Goal: Transaction & Acquisition: Purchase product/service

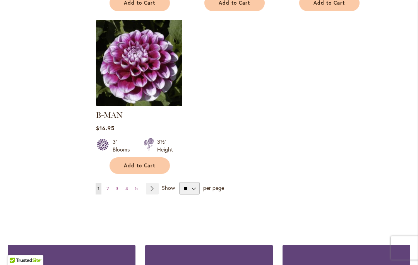
scroll to position [1011, 0]
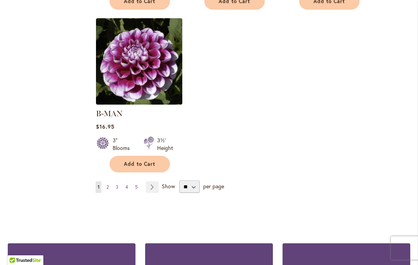
click at [157, 181] on link "Page Next" at bounding box center [152, 187] width 13 height 12
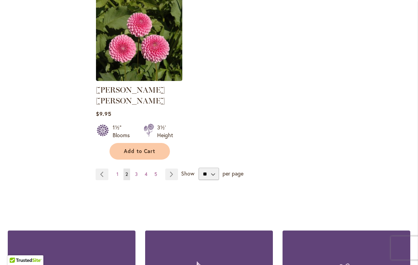
scroll to position [1025, 0]
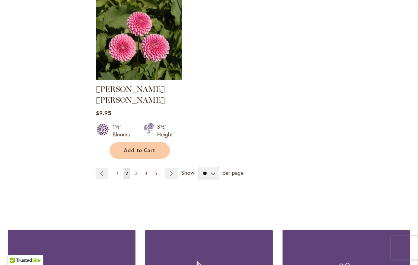
click at [173, 167] on link "Page Next" at bounding box center [171, 173] width 13 height 12
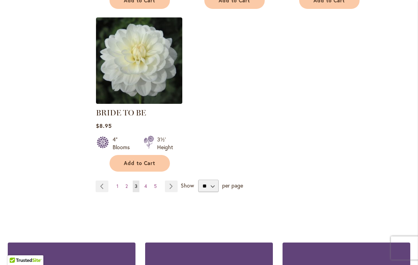
scroll to position [1001, 0]
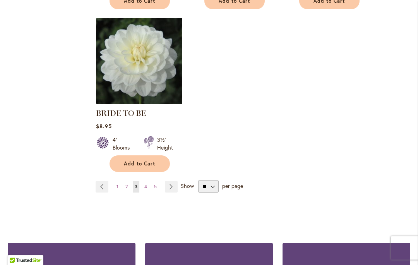
click at [172, 190] on link "Page Next" at bounding box center [171, 187] width 13 height 12
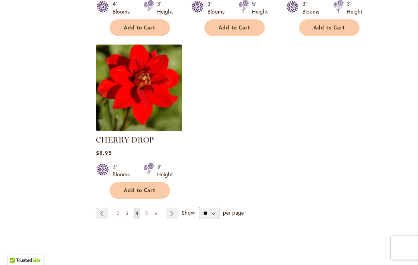
scroll to position [1003, 0]
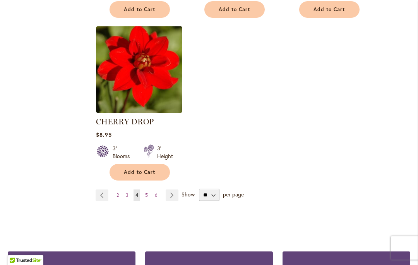
click at [171, 196] on link "Page Next" at bounding box center [172, 195] width 13 height 12
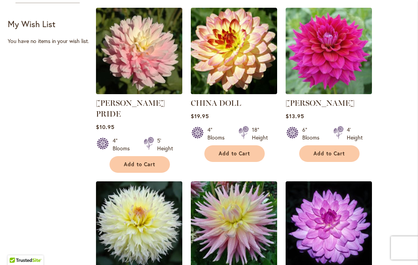
scroll to position [373, 0]
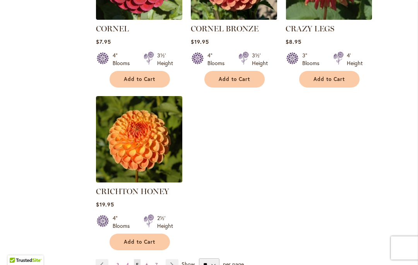
scroll to position [971, 0]
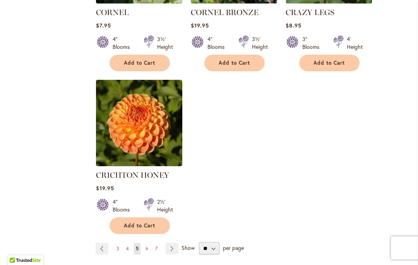
click at [174, 243] on link "Page Next" at bounding box center [172, 249] width 13 height 12
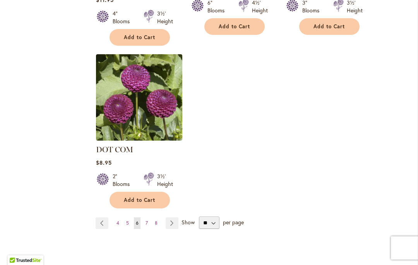
scroll to position [1040, 0]
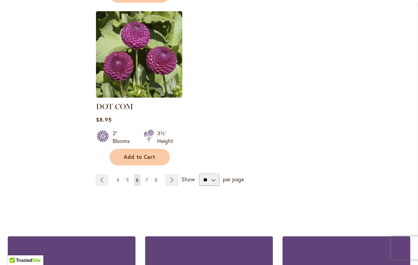
click at [177, 174] on link "Page Next" at bounding box center [172, 180] width 13 height 12
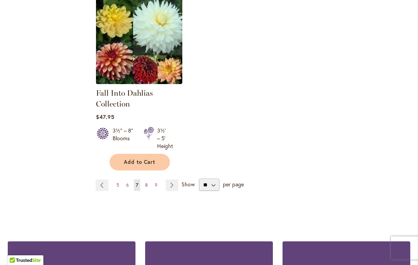
scroll to position [1025, 0]
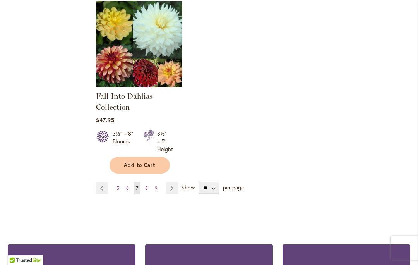
click at [171, 187] on link "Page Next" at bounding box center [172, 188] width 13 height 12
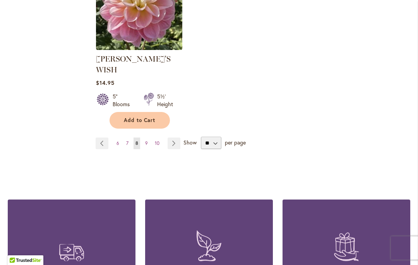
scroll to position [1087, 0]
click at [176, 137] on link "Page Next" at bounding box center [173, 143] width 13 height 12
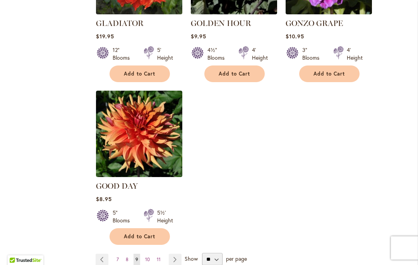
scroll to position [962, 0]
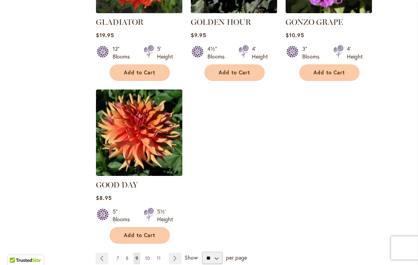
click at [176, 252] on link "Page Next" at bounding box center [175, 258] width 13 height 12
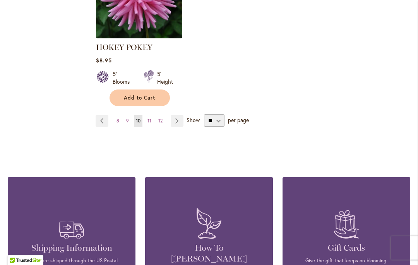
scroll to position [1096, 0]
click at [181, 121] on link "Page Next" at bounding box center [177, 121] width 13 height 12
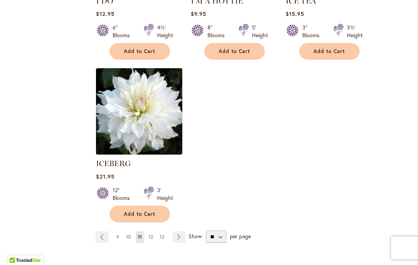
scroll to position [1003, 0]
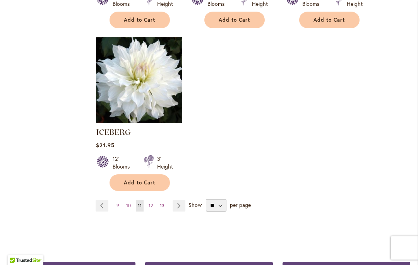
click at [181, 200] on link "Page Next" at bounding box center [179, 206] width 13 height 12
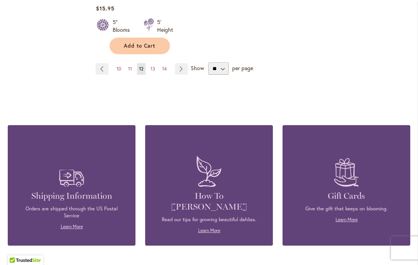
scroll to position [1165, 0]
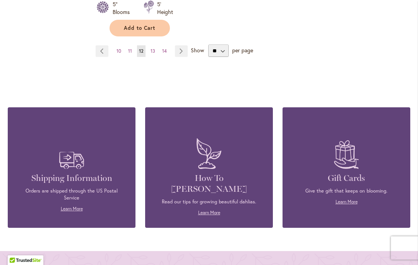
click at [187, 45] on link "Page Next" at bounding box center [181, 51] width 13 height 12
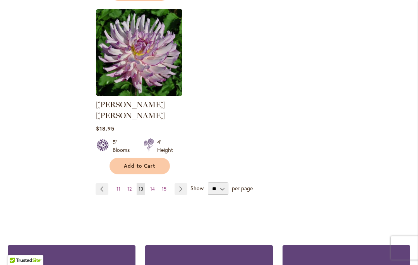
scroll to position [1056, 0]
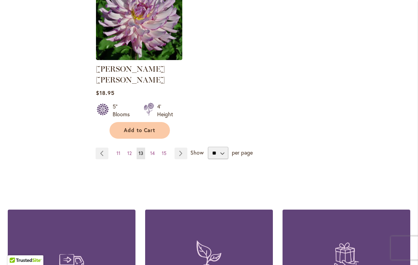
click at [180, 147] on link "Page Next" at bounding box center [180, 153] width 13 height 12
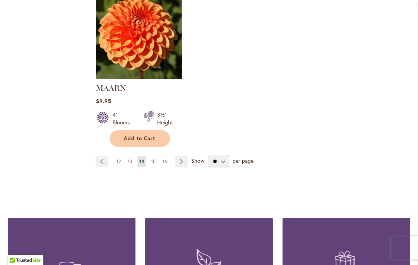
scroll to position [1070, 0]
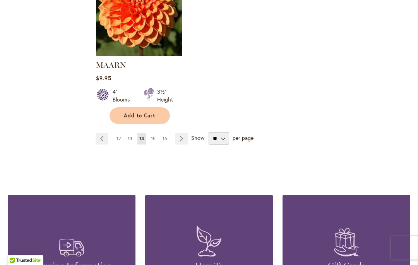
click at [185, 133] on link "Page Next" at bounding box center [181, 139] width 13 height 12
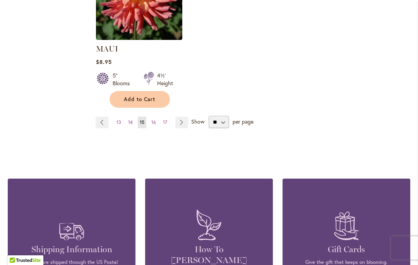
scroll to position [1086, 0]
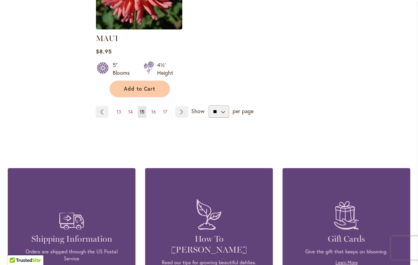
click at [181, 113] on link "Page Next" at bounding box center [181, 112] width 13 height 12
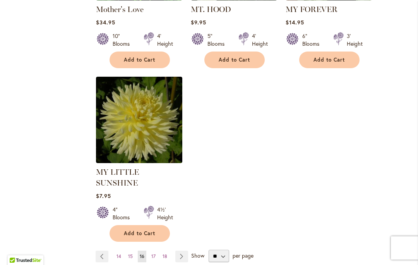
scroll to position [967, 0]
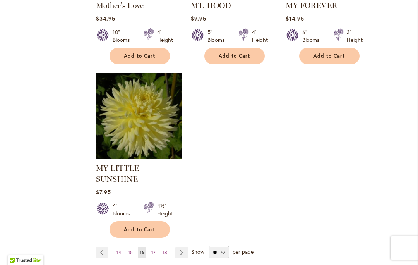
click at [185, 246] on link "Page Next" at bounding box center [181, 252] width 13 height 12
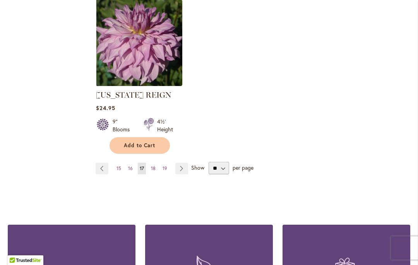
scroll to position [1020, 0]
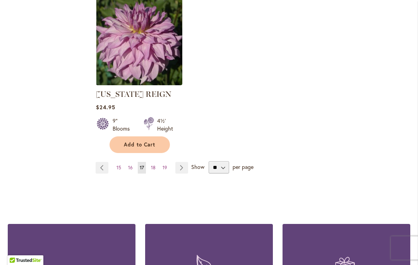
click at [183, 168] on link "Page Next" at bounding box center [181, 168] width 13 height 12
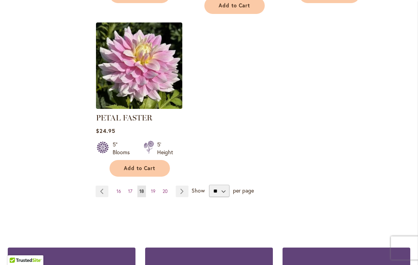
scroll to position [1029, 0]
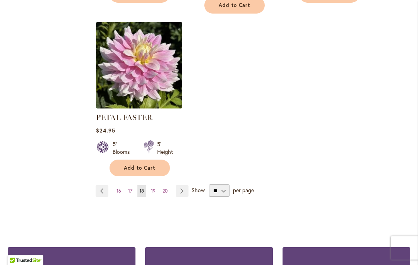
click at [183, 185] on link "Page Next" at bounding box center [182, 191] width 13 height 12
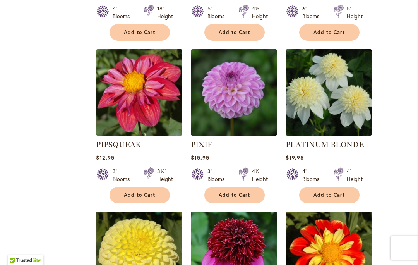
scroll to position [493, 0]
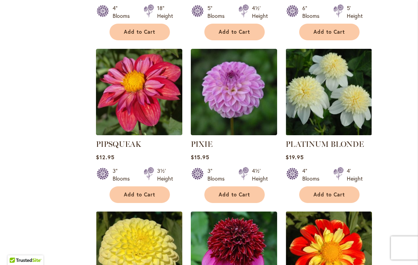
click at [338, 139] on link "PLATINUM BLONDE" at bounding box center [324, 143] width 78 height 9
click at [329, 139] on link "PLATINUM BLONDE" at bounding box center [324, 143] width 78 height 9
click at [336, 191] on span "Add to Cart" at bounding box center [329, 194] width 32 height 7
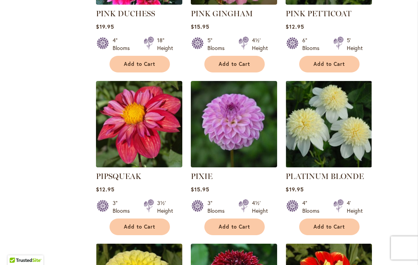
scroll to position [469, 0]
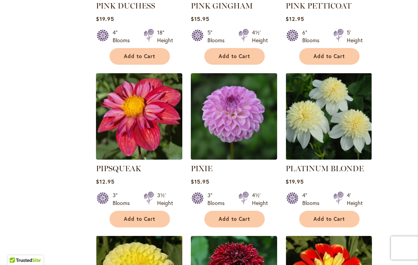
click at [331, 164] on link "PLATINUM BLONDE" at bounding box center [324, 168] width 78 height 9
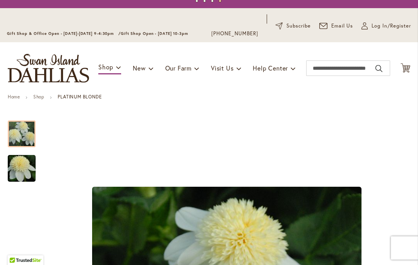
scroll to position [30, 0]
click at [183, 92] on link "New & Exclusive" at bounding box center [177, 89] width 88 height 14
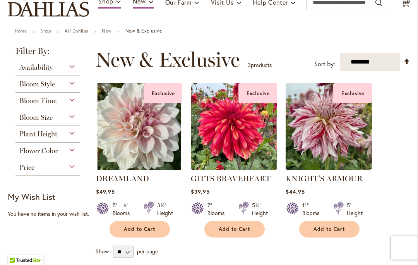
scroll to position [98, 0]
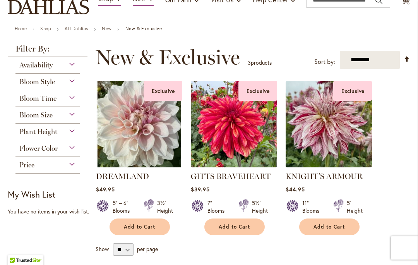
click at [71, 152] on div "Flower Color" at bounding box center [47, 146] width 64 height 12
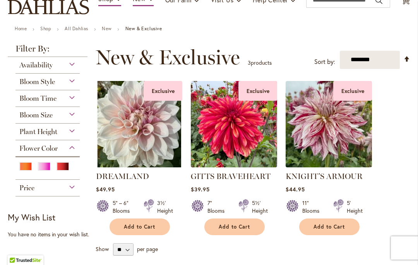
click at [46, 167] on div "Pink" at bounding box center [44, 166] width 12 height 8
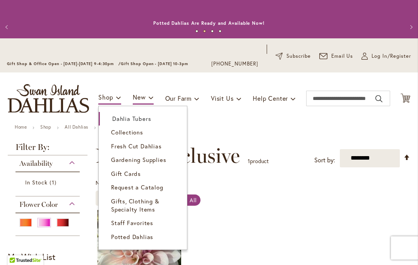
click at [145, 121] on span "Dahlia Tubers" at bounding box center [131, 118] width 39 height 8
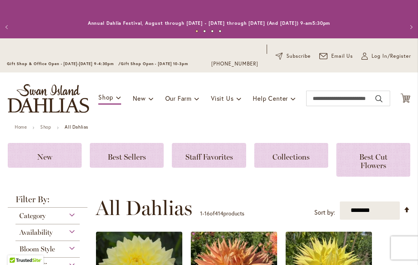
click at [159, 208] on span "All Dahlias" at bounding box center [144, 207] width 97 height 23
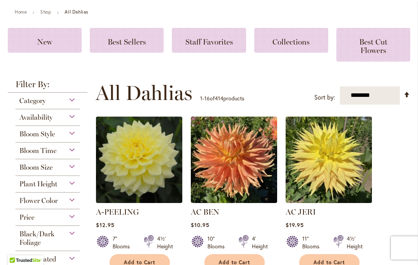
scroll to position [121, 0]
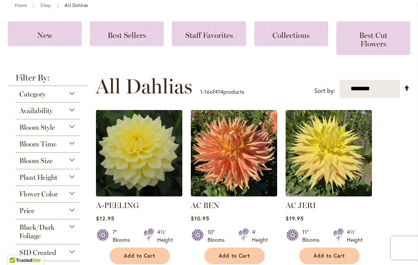
click at [75, 195] on div "Flower Color" at bounding box center [47, 192] width 64 height 12
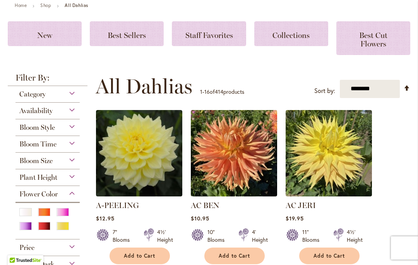
click at [65, 214] on div "Pink" at bounding box center [62, 212] width 12 height 8
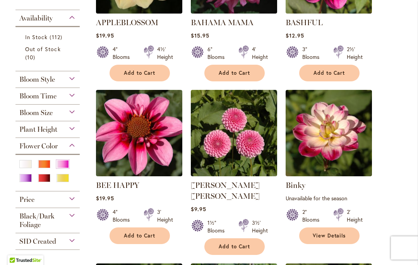
scroll to position [288, 0]
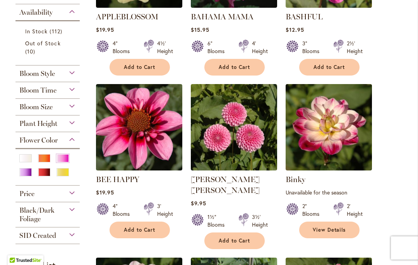
click at [263, 207] on div "1½" Blooms 3½' Height" at bounding box center [234, 218] width 86 height 22
click at [263, 213] on div "3½' Height" at bounding box center [260, 220] width 16 height 15
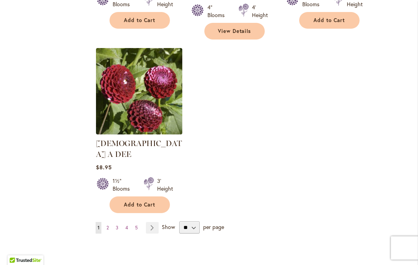
scroll to position [1023, 0]
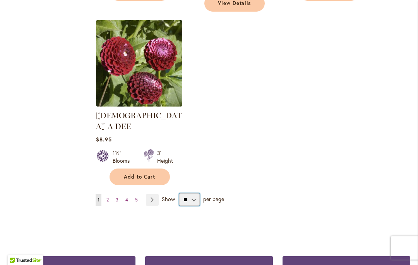
click at [195, 193] on select "** ** ** **" at bounding box center [189, 199] width 21 height 12
select select "**"
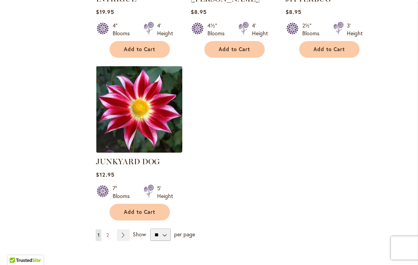
scroll to position [3636, 0]
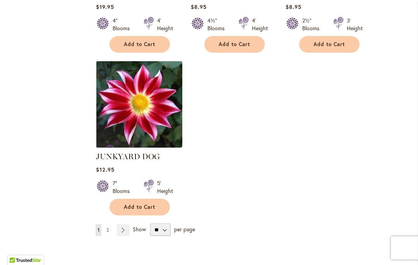
click at [127, 224] on link "Page Next" at bounding box center [123, 230] width 13 height 12
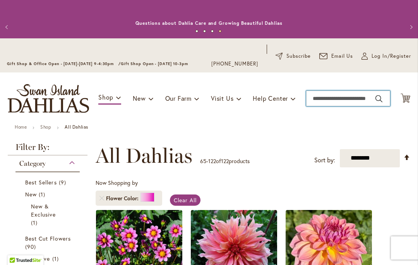
click at [341, 99] on input "Search" at bounding box center [348, 98] width 84 height 15
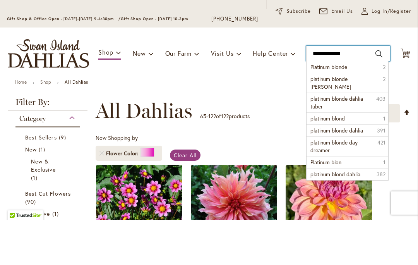
type input "**********"
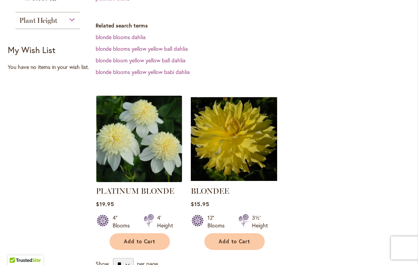
scroll to position [268, 0]
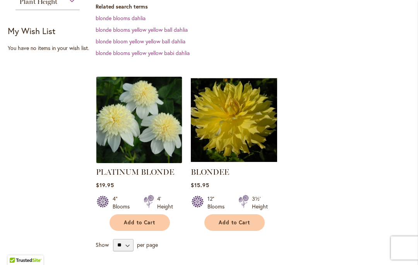
click at [162, 172] on link "PLATINUM BLONDE" at bounding box center [135, 171] width 78 height 9
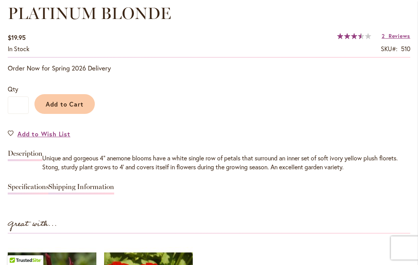
scroll to position [575, 0]
